Goal: Task Accomplishment & Management: Manage account settings

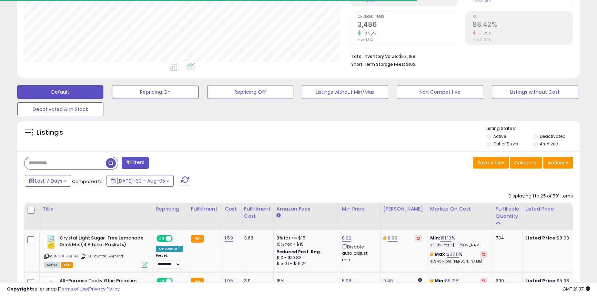
scroll to position [141, 326]
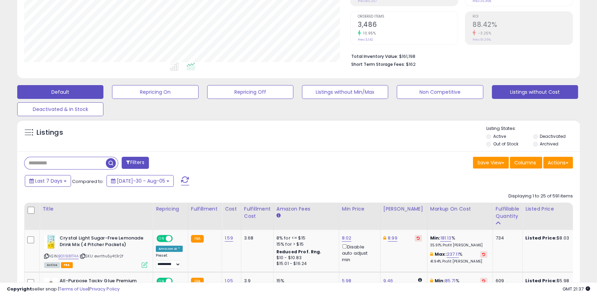
click at [198, 95] on button "Listings without Cost" at bounding box center [155, 92] width 86 height 14
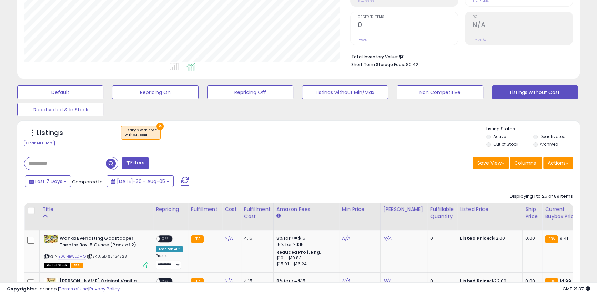
click at [497, 145] on label "Out of Stock" at bounding box center [505, 144] width 25 height 6
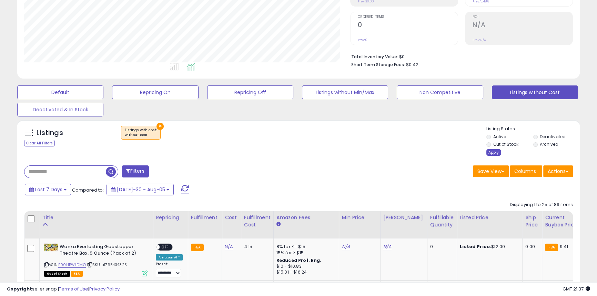
click at [490, 155] on div "Apply" at bounding box center [494, 152] width 14 height 7
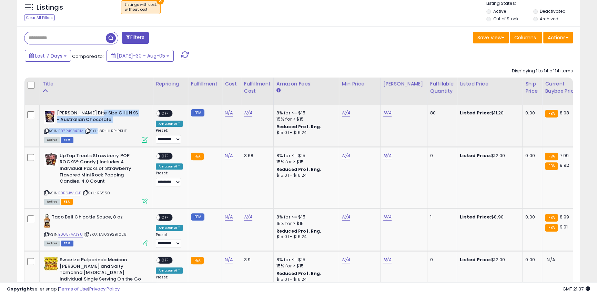
click at [97, 110] on td "[PERSON_NAME] Bite Size CHUNKS - Australian Chocolate ASIN: B07R4S34CM | SKU: 8…" at bounding box center [96, 126] width 113 height 42
click at [97, 110] on b "[PERSON_NAME] Bite Size CHUNKS - Australian Chocolate" at bounding box center [99, 117] width 84 height 14
copy b "[PERSON_NAME] Bite Size CHUNKS - Australian Chocolate"
click at [229, 114] on link "N/A" at bounding box center [229, 113] width 8 height 7
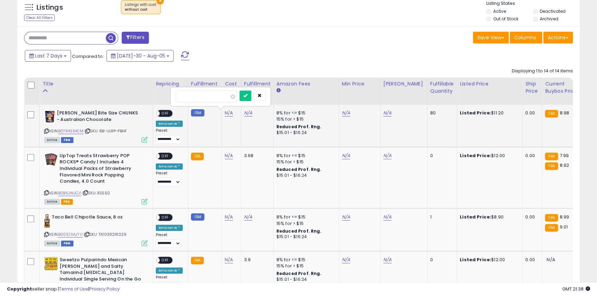
type input "*"
type input "**"
type input "***"
click button "submit" at bounding box center [246, 96] width 12 height 10
click at [225, 155] on link "N/A" at bounding box center [229, 155] width 8 height 7
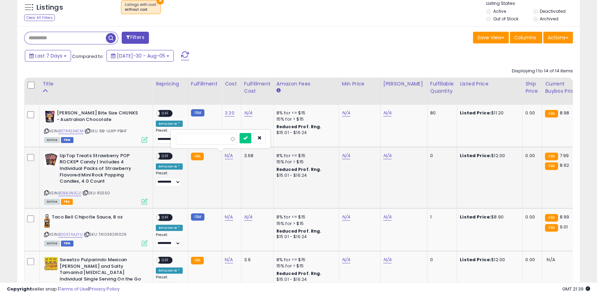
type input "***"
click button "submit" at bounding box center [246, 138] width 12 height 10
click at [228, 214] on td "N/A" at bounding box center [231, 230] width 19 height 43
click at [225, 220] on link "N/A" at bounding box center [229, 217] width 8 height 7
type input "*"
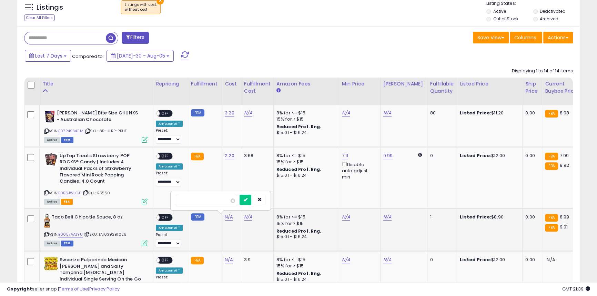
click button "submit" at bounding box center [246, 200] width 12 height 10
click at [230, 259] on link "N/A" at bounding box center [229, 260] width 8 height 7
type input "****"
click button "submit" at bounding box center [246, 242] width 12 height 10
click at [160, 155] on div "ON OFF" at bounding box center [154, 156] width 16 height 6
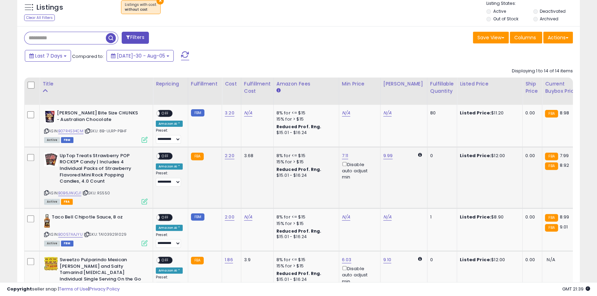
click at [160, 157] on span "OFF" at bounding box center [165, 156] width 11 height 6
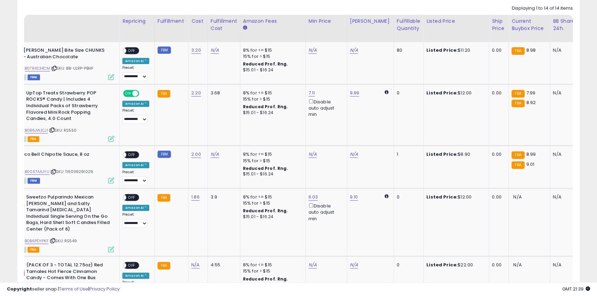
scroll to position [0, 0]
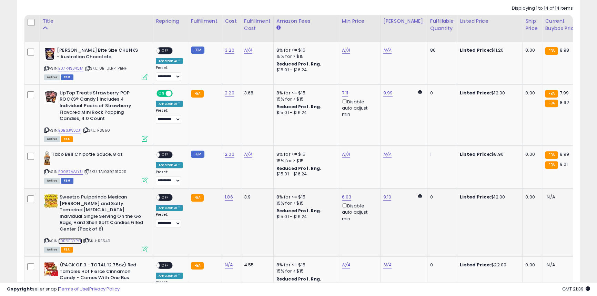
click at [78, 238] on link "B0B6PDYPKF" at bounding box center [70, 241] width 24 height 6
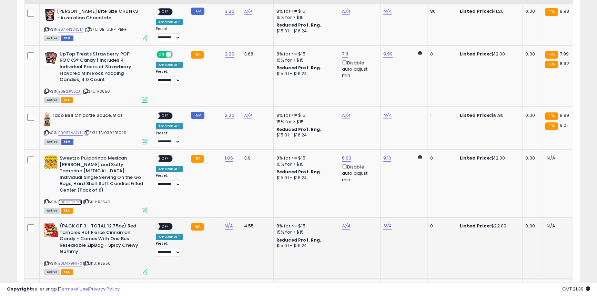
scroll to position [414, 0]
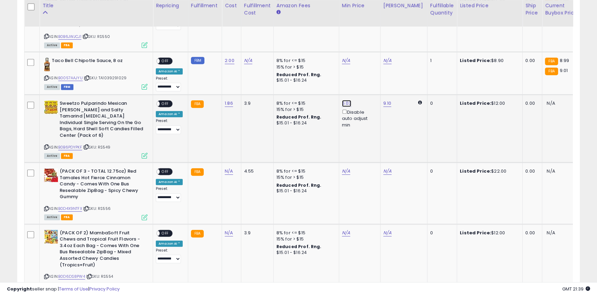
type input "***"
click button "submit" at bounding box center [362, 79] width 12 height 10
click at [168, 103] on span "OFF" at bounding box center [165, 104] width 11 height 6
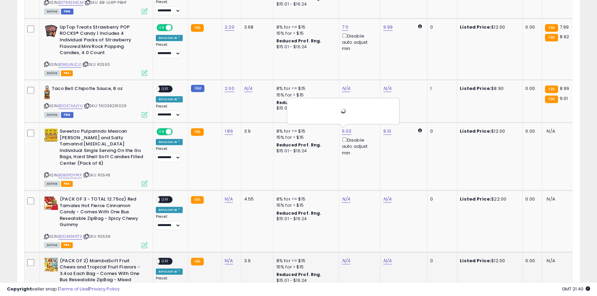
scroll to position [445, 0]
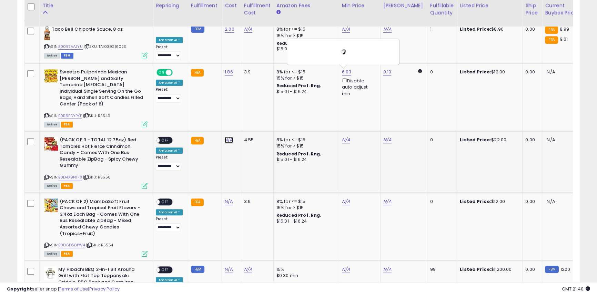
click at [229, 137] on link "N/A" at bounding box center [229, 140] width 8 height 7
type input "*"
click button "submit" at bounding box center [246, 116] width 12 height 10
click at [229, 143] on link "N/A" at bounding box center [229, 140] width 8 height 7
type input "****"
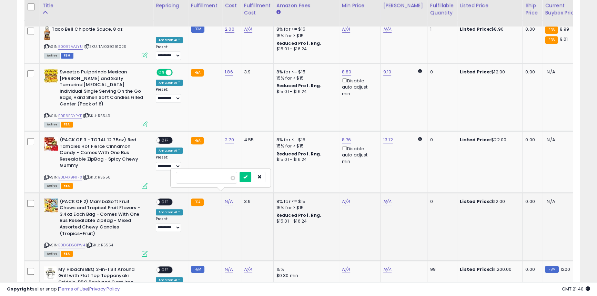
click button "submit" at bounding box center [246, 177] width 12 height 10
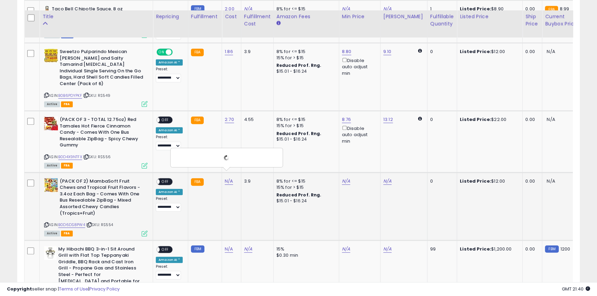
scroll to position [477, 0]
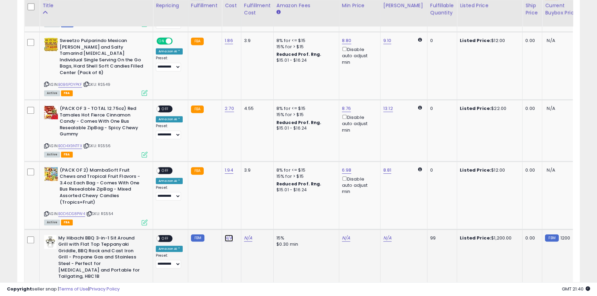
click at [228, 235] on link "N/A" at bounding box center [229, 238] width 8 height 7
type input "***"
click button "submit" at bounding box center [246, 214] width 12 height 10
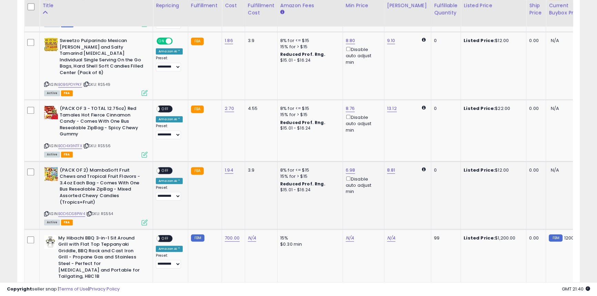
click at [165, 168] on span "OFF" at bounding box center [165, 171] width 11 height 6
click at [162, 106] on span "OFF" at bounding box center [165, 109] width 11 height 6
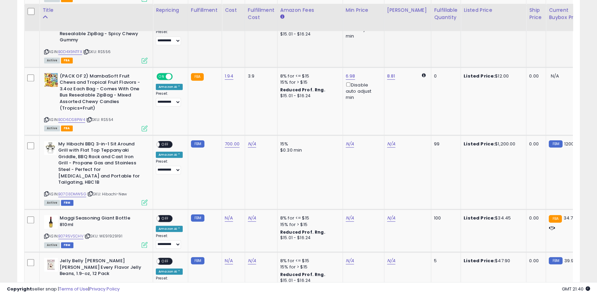
scroll to position [634, 0]
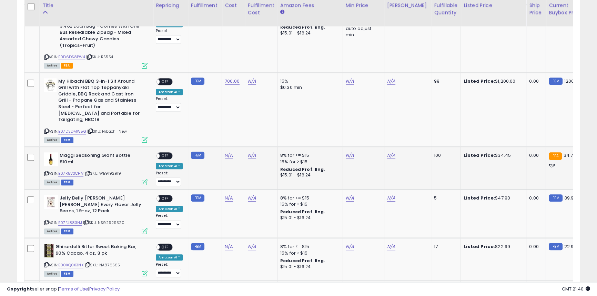
click at [73, 152] on b "Maggi Seasoning Giant Bottle 810ml" at bounding box center [102, 159] width 84 height 14
copy b "Maggi Seasoning Giant Bottle 810ml"
click at [225, 152] on link "N/A" at bounding box center [229, 155] width 8 height 7
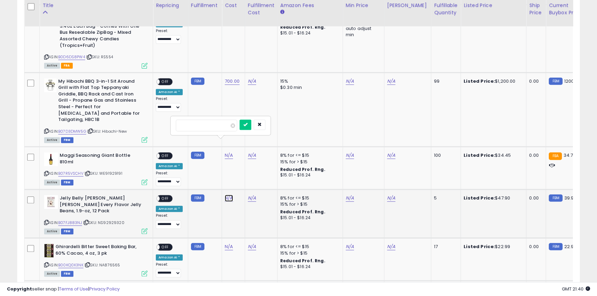
click at [225, 159] on link "N/A" at bounding box center [229, 155] width 8 height 7
type input "****"
click button "submit" at bounding box center [246, 167] width 12 height 10
click at [179, 128] on input "number" at bounding box center [206, 126] width 61 height 12
type input "***"
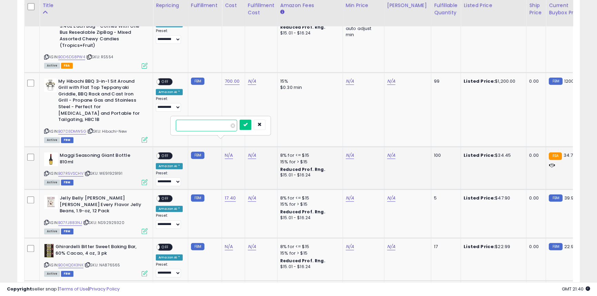
click button "submit" at bounding box center [246, 125] width 12 height 10
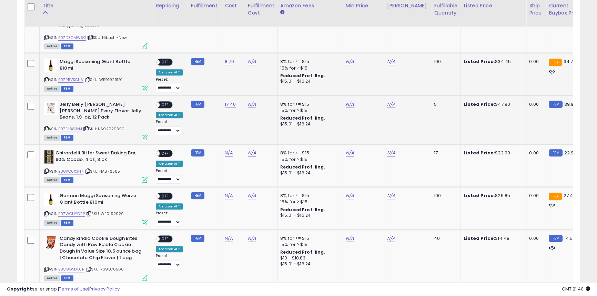
scroll to position [728, 0]
click at [45, 169] on icon at bounding box center [46, 171] width 4 height 4
click at [229, 149] on link "N/A" at bounding box center [229, 152] width 8 height 7
type input "****"
click at [251, 121] on button "submit" at bounding box center [246, 122] width 12 height 10
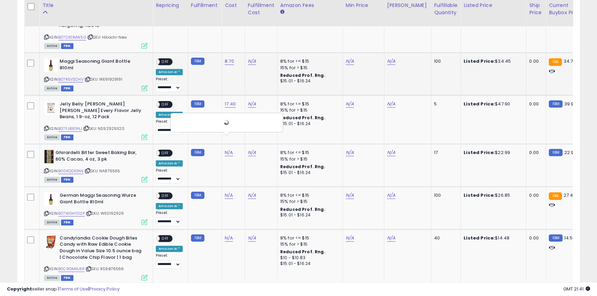
click at [231, 58] on div "8.70" at bounding box center [232, 61] width 15 height 6
click at [230, 192] on link "N/A" at bounding box center [229, 195] width 8 height 7
type input "****"
click at [251, 165] on button "submit" at bounding box center [246, 164] width 12 height 10
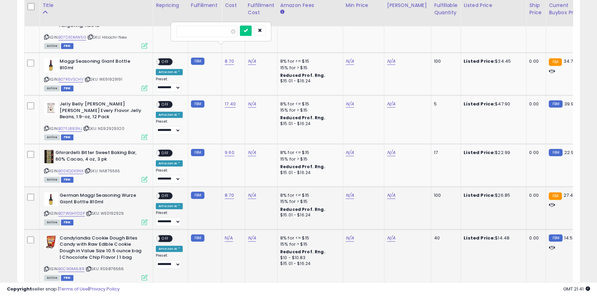
click at [222, 229] on td "N/A" at bounding box center [233, 256] width 23 height 55
click at [225, 235] on link "N/A" at bounding box center [229, 238] width 8 height 7
type input "****"
click button "submit" at bounding box center [246, 206] width 12 height 10
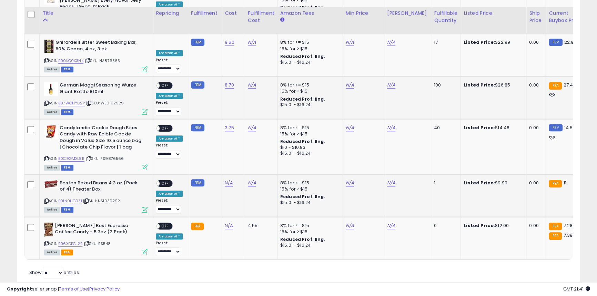
scroll to position [846, 0]
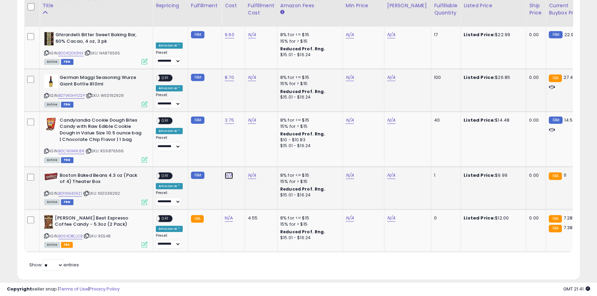
click at [229, 172] on link "N/A" at bounding box center [229, 175] width 8 height 7
type input "***"
click button "submit" at bounding box center [246, 144] width 12 height 10
click at [230, 215] on link "N/A" at bounding box center [229, 218] width 8 height 7
type input "****"
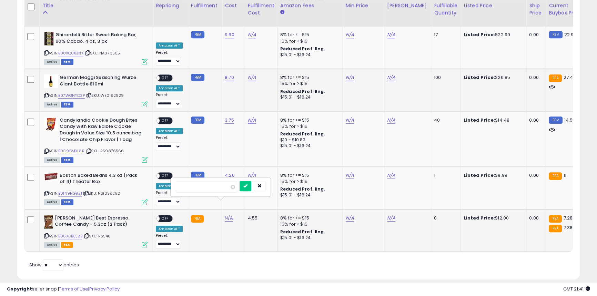
click button "submit" at bounding box center [246, 186] width 12 height 10
click at [169, 216] on span "OFF" at bounding box center [165, 219] width 11 height 6
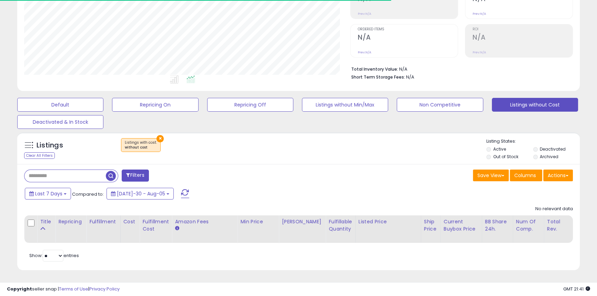
scroll to position [141, 326]
